Goal: Find contact information: Find contact information

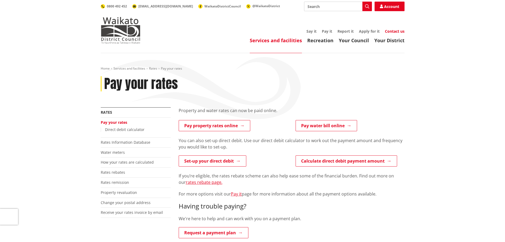
click at [394, 32] on link "Contact us" at bounding box center [395, 31] width 20 height 5
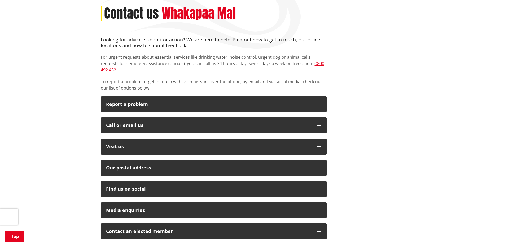
scroll to position [80, 0]
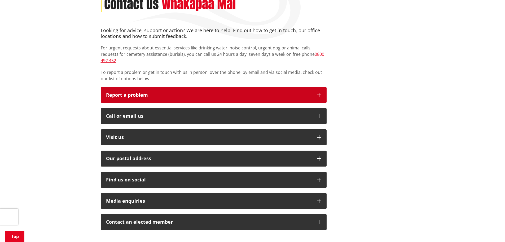
drag, startPoint x: 132, startPoint y: 87, endPoint x: 115, endPoint y: 88, distance: 16.5
click at [115, 92] on p "Report a problem" at bounding box center [209, 94] width 206 height 5
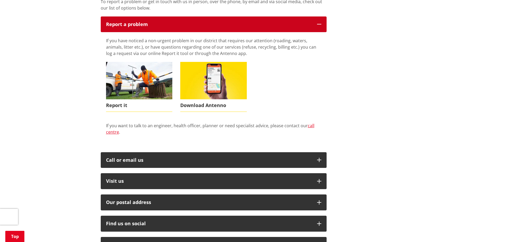
scroll to position [186, 0]
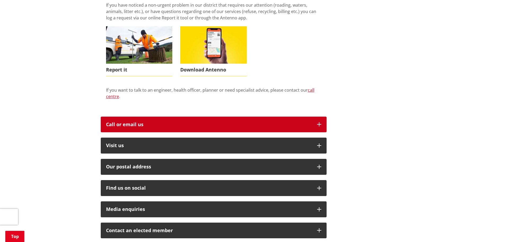
click at [129, 122] on div "Call or email us" at bounding box center [209, 124] width 206 height 5
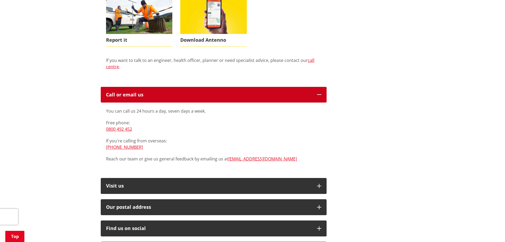
scroll to position [212, 0]
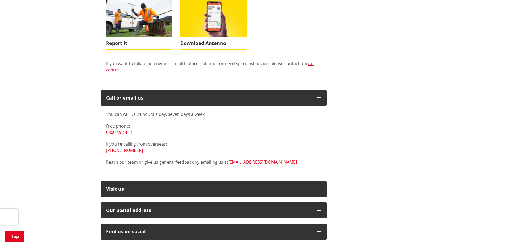
click at [251, 159] on link "[EMAIL_ADDRESS][DOMAIN_NAME]" at bounding box center [262, 162] width 69 height 6
click at [336, 157] on div "Looking for advice, support or action? We are here to help. Find out how to get…" at bounding box center [253, 119] width 312 height 448
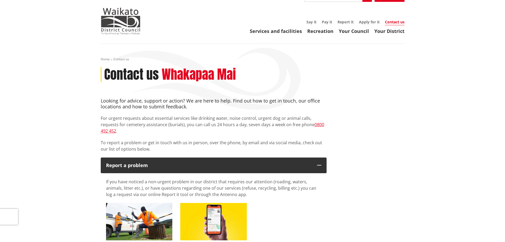
scroll to position [0, 0]
